Goal: Task Accomplishment & Management: Use online tool/utility

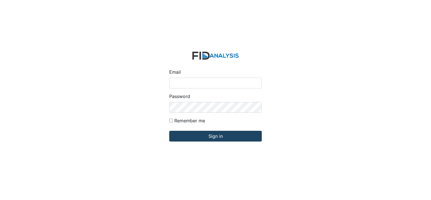
type input "[PERSON_NAME][EMAIL_ADDRESS][DOMAIN_NAME]"
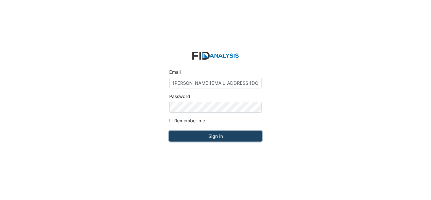
click at [186, 135] on input "Sign in" at bounding box center [215, 135] width 92 height 11
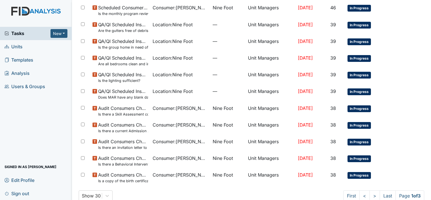
scroll to position [367, 0]
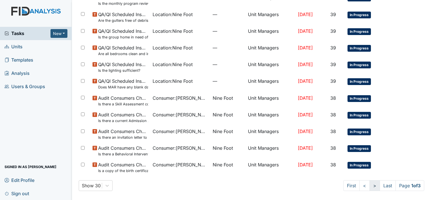
click at [369, 184] on link ">" at bounding box center [374, 185] width 10 height 11
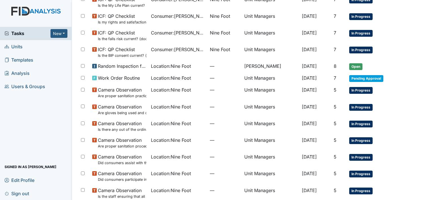
scroll to position [299, 0]
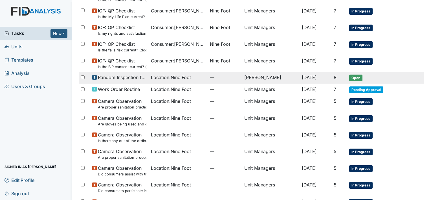
click at [260, 76] on td "[PERSON_NAME]" at bounding box center [270, 78] width 57 height 12
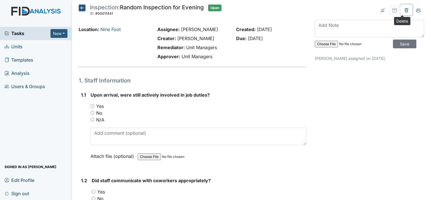
click at [404, 10] on icon at bounding box center [406, 10] width 5 height 5
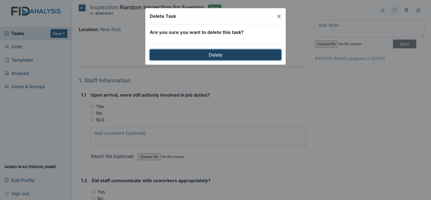
click at [261, 53] on input "Delete" at bounding box center [215, 54] width 131 height 11
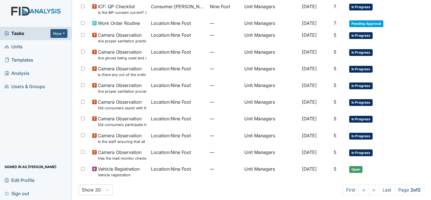
scroll to position [375, 0]
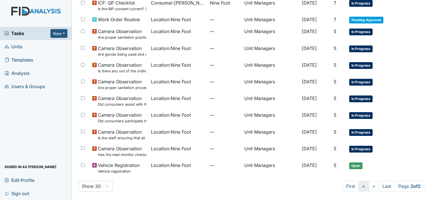
click at [358, 184] on link "<" at bounding box center [363, 185] width 10 height 11
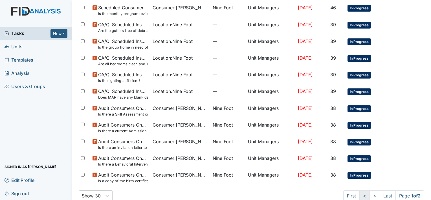
scroll to position [380, 0]
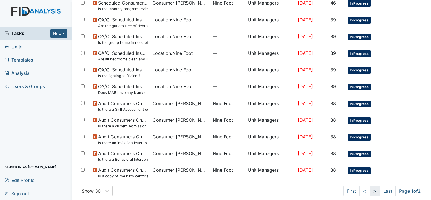
click at [369, 190] on link ">" at bounding box center [374, 190] width 10 height 11
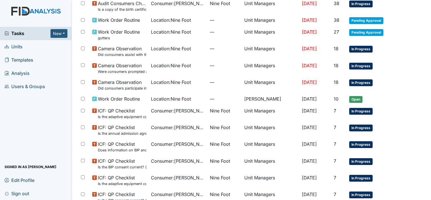
scroll to position [56, 0]
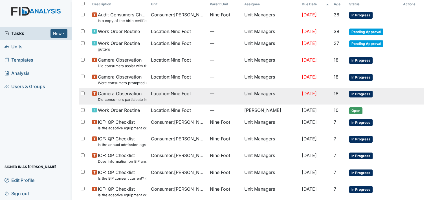
click at [251, 92] on td "Unit Managers" at bounding box center [270, 96] width 57 height 17
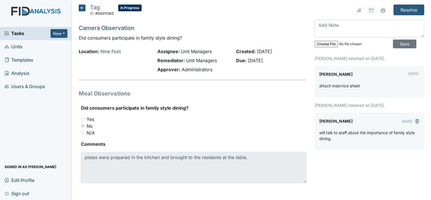
click at [81, 7] on icon at bounding box center [82, 8] width 7 height 7
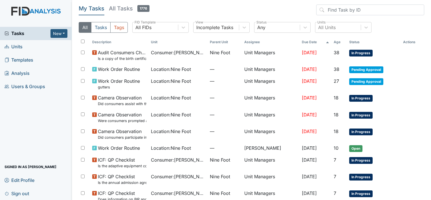
click at [19, 46] on span "Units" at bounding box center [14, 46] width 18 height 9
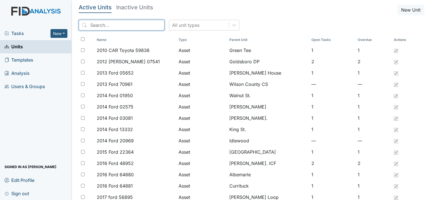
click at [92, 25] on input "search" at bounding box center [122, 25] width 86 height 11
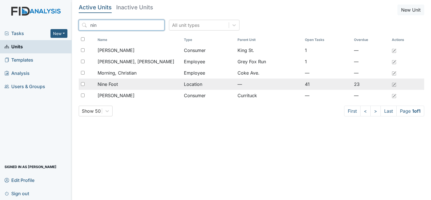
type input "nin"
click at [111, 83] on span "Nine Foot" at bounding box center [107, 84] width 20 height 7
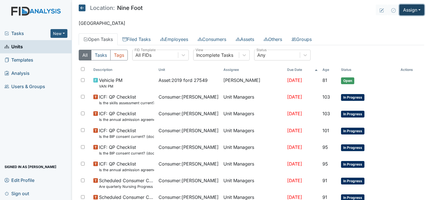
click at [404, 10] on button "Assign" at bounding box center [411, 10] width 25 height 11
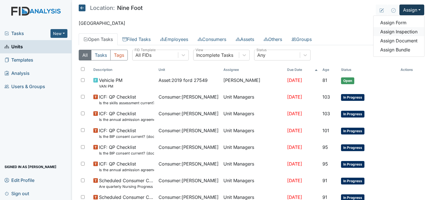
click at [398, 32] on link "Assign Inspection" at bounding box center [398, 31] width 51 height 9
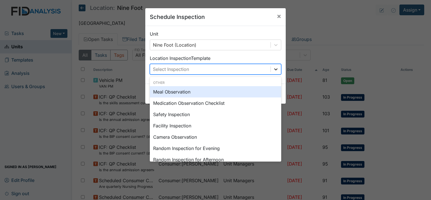
click at [274, 69] on icon at bounding box center [275, 69] width 3 height 2
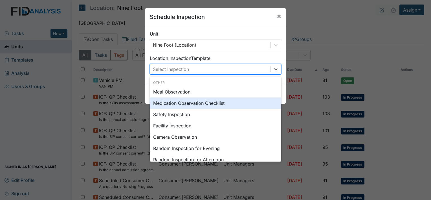
scroll to position [11, 0]
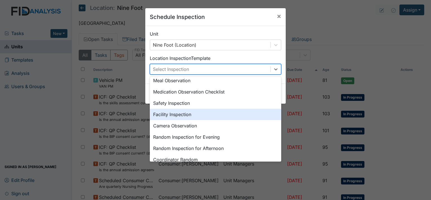
click at [182, 114] on div "Facility Inspection" at bounding box center [215, 113] width 131 height 11
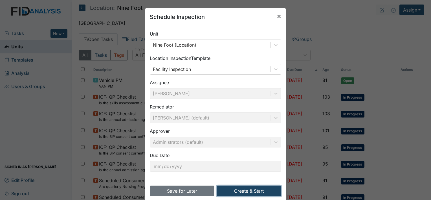
click at [241, 190] on button "Create & Start" at bounding box center [248, 190] width 65 height 11
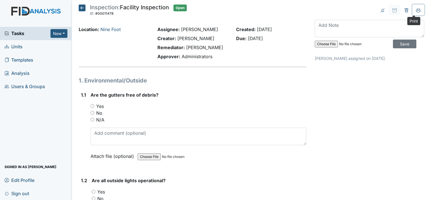
click at [416, 11] on icon at bounding box center [418, 10] width 5 height 5
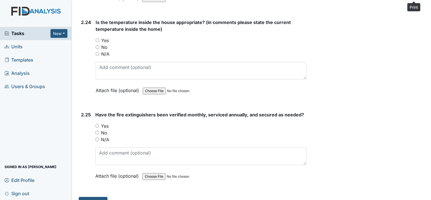
scroll to position [2896, 0]
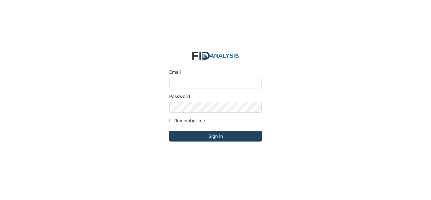
type input "[PERSON_NAME][EMAIL_ADDRESS][DOMAIN_NAME]"
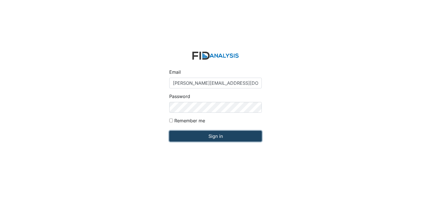
click at [198, 135] on input "Sign in" at bounding box center [215, 135] width 92 height 11
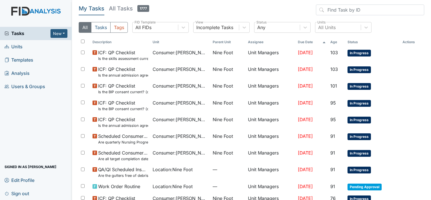
click at [17, 48] on span "Units" at bounding box center [14, 46] width 18 height 9
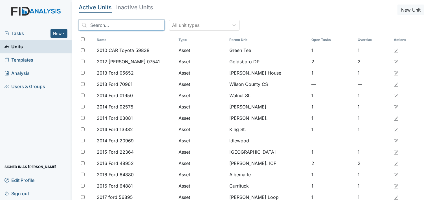
click at [95, 25] on input "search" at bounding box center [122, 25] width 86 height 11
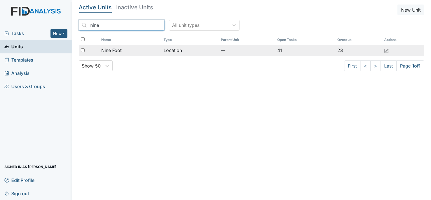
type input "nine"
click at [115, 48] on span "Nine Foot" at bounding box center [111, 50] width 20 height 7
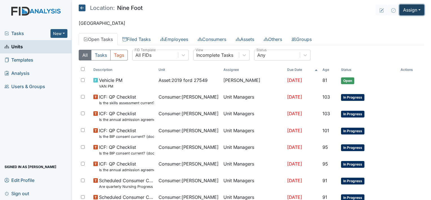
click at [405, 10] on button "Assign" at bounding box center [411, 10] width 25 height 11
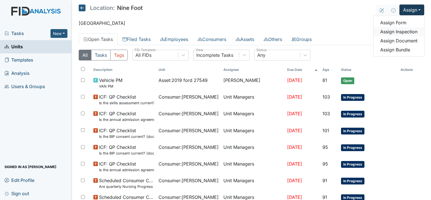
click at [402, 32] on link "Assign Inspection" at bounding box center [398, 31] width 51 height 9
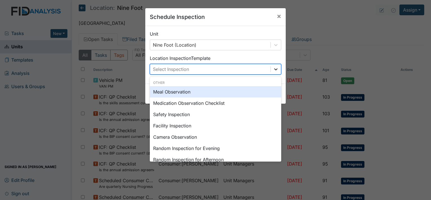
click at [274, 69] on icon at bounding box center [276, 69] width 6 height 6
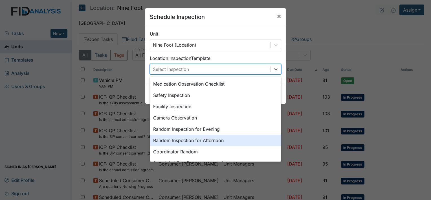
scroll to position [23, 0]
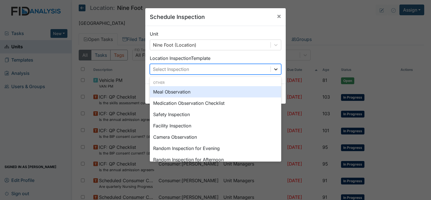
click at [274, 69] on icon at bounding box center [275, 69] width 3 height 2
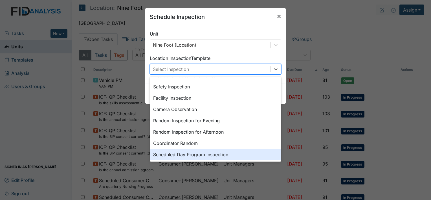
scroll to position [0, 0]
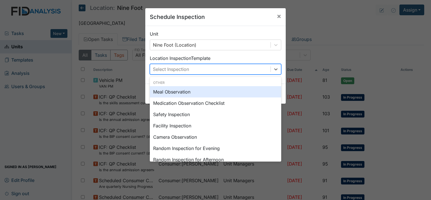
click at [178, 91] on div "Meal Observation" at bounding box center [215, 91] width 131 height 11
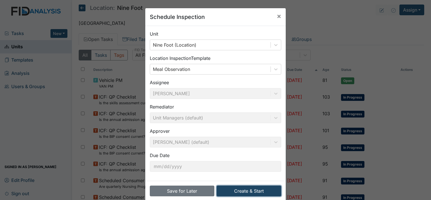
click at [258, 192] on button "Create & Start" at bounding box center [248, 190] width 65 height 11
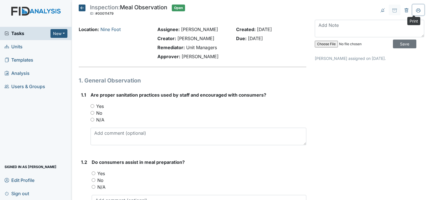
click at [416, 9] on icon at bounding box center [418, 9] width 5 height 3
click at [18, 45] on span "Units" at bounding box center [14, 46] width 18 height 9
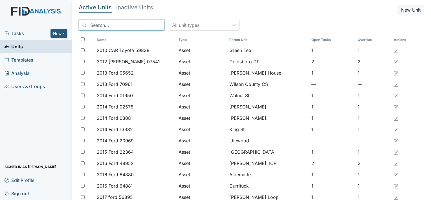
click at [89, 25] on input "search" at bounding box center [122, 25] width 86 height 11
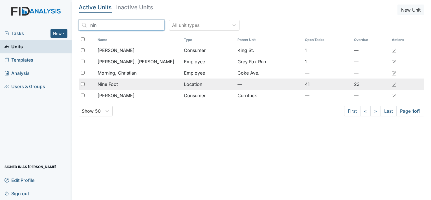
type input "nin"
click at [109, 83] on span "Nine Foot" at bounding box center [107, 84] width 20 height 7
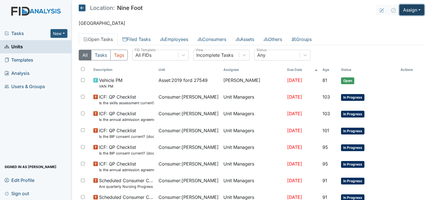
click at [409, 8] on button "Assign" at bounding box center [411, 10] width 25 height 11
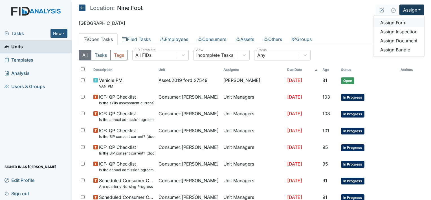
click at [394, 23] on link "Assign Form" at bounding box center [398, 22] width 51 height 9
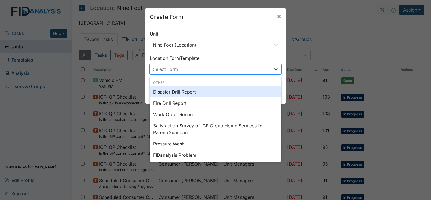
click at [274, 69] on icon at bounding box center [275, 69] width 3 height 2
click at [181, 91] on div "Disaster Drill Report" at bounding box center [215, 91] width 131 height 11
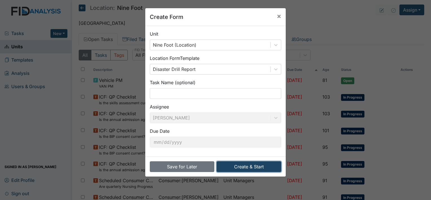
click at [245, 167] on button "Create & Start" at bounding box center [248, 166] width 65 height 11
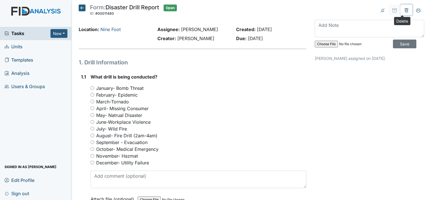
click at [405, 10] on icon at bounding box center [406, 11] width 2 height 2
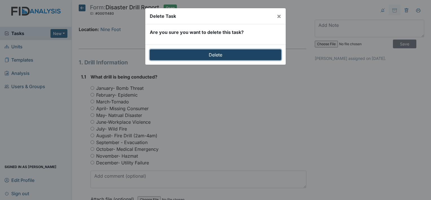
click at [248, 54] on input "Delete" at bounding box center [215, 54] width 131 height 11
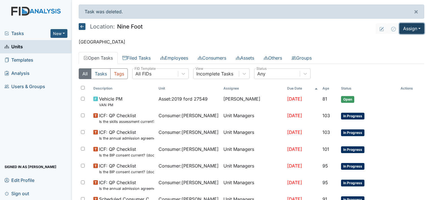
click at [406, 30] on button "Assign" at bounding box center [411, 28] width 25 height 11
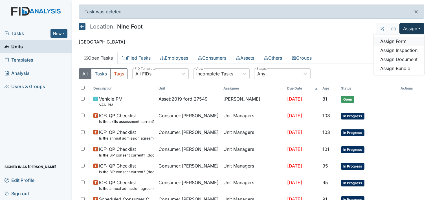
click at [393, 41] on link "Assign Form" at bounding box center [398, 41] width 51 height 9
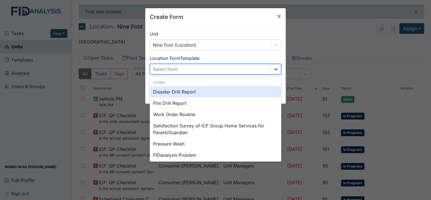
click at [273, 68] on icon at bounding box center [276, 69] width 6 height 6
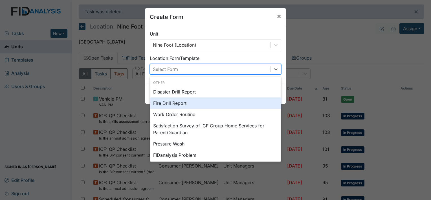
click at [189, 105] on div "Fire Drill Report" at bounding box center [215, 102] width 131 height 11
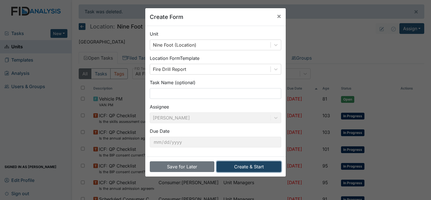
click at [239, 167] on button "Create & Start" at bounding box center [248, 166] width 65 height 11
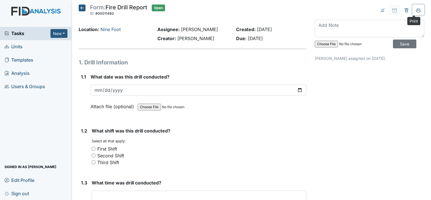
click at [416, 10] on icon at bounding box center [418, 10] width 5 height 5
click at [80, 7] on icon at bounding box center [82, 8] width 7 height 7
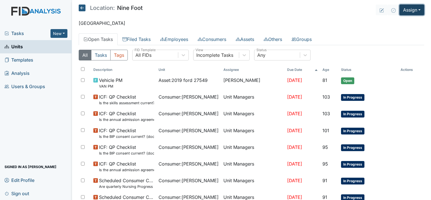
click at [404, 9] on button "Assign" at bounding box center [411, 10] width 25 height 11
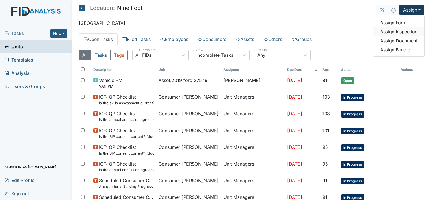
click at [400, 31] on link "Assign Inspection" at bounding box center [398, 31] width 51 height 9
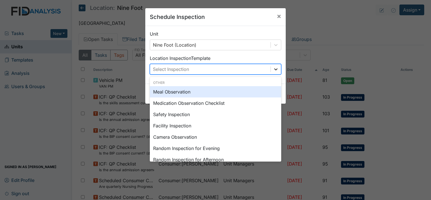
click at [274, 69] on icon at bounding box center [275, 69] width 3 height 2
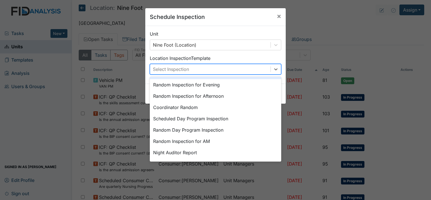
scroll to position [68, 0]
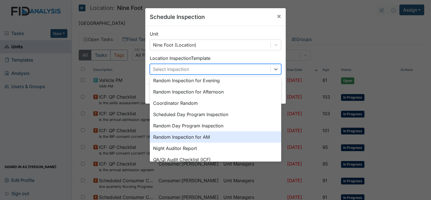
click at [197, 136] on div "Random Inspection for AM" at bounding box center [215, 136] width 131 height 11
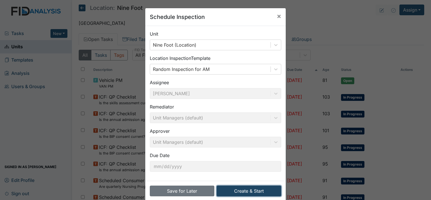
click at [251, 190] on button "Create & Start" at bounding box center [248, 190] width 65 height 11
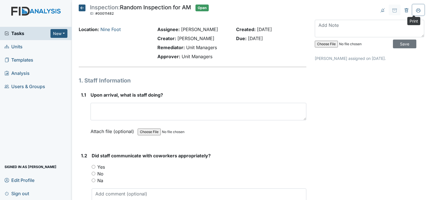
click at [416, 10] on icon at bounding box center [418, 10] width 5 height 5
click at [231, 163] on div "Yes" at bounding box center [199, 166] width 214 height 7
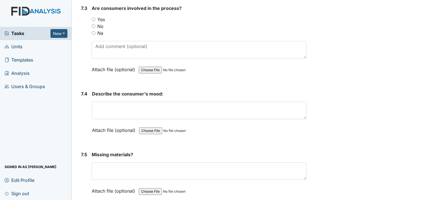
scroll to position [3597, 0]
